Goal: Go to known website: Access a specific website the user already knows

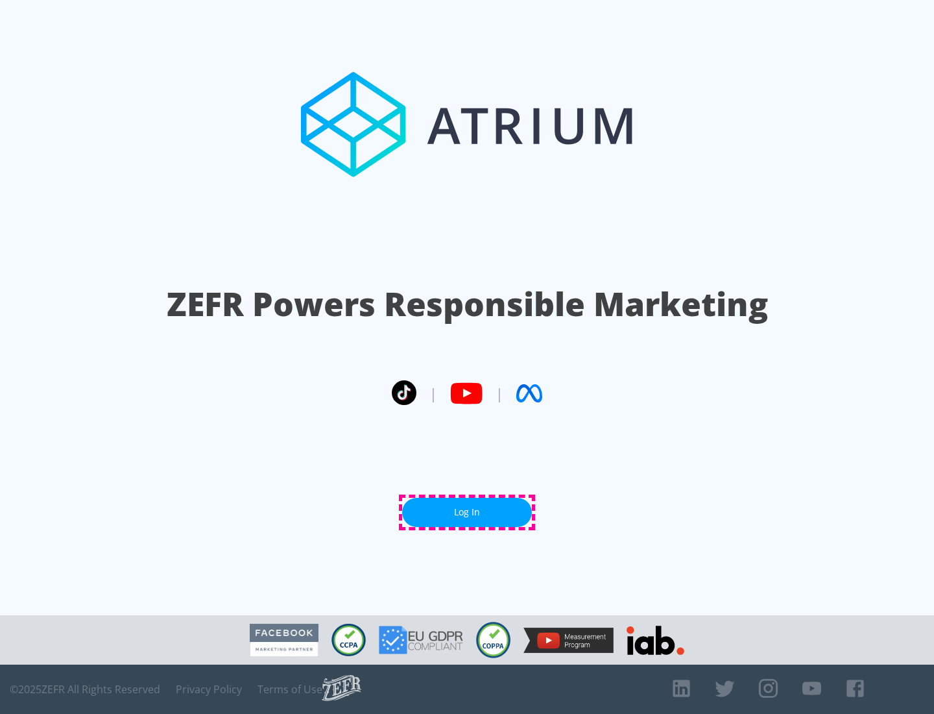
click at [467, 512] on link "Log In" at bounding box center [467, 512] width 130 height 29
